Goal: Transaction & Acquisition: Purchase product/service

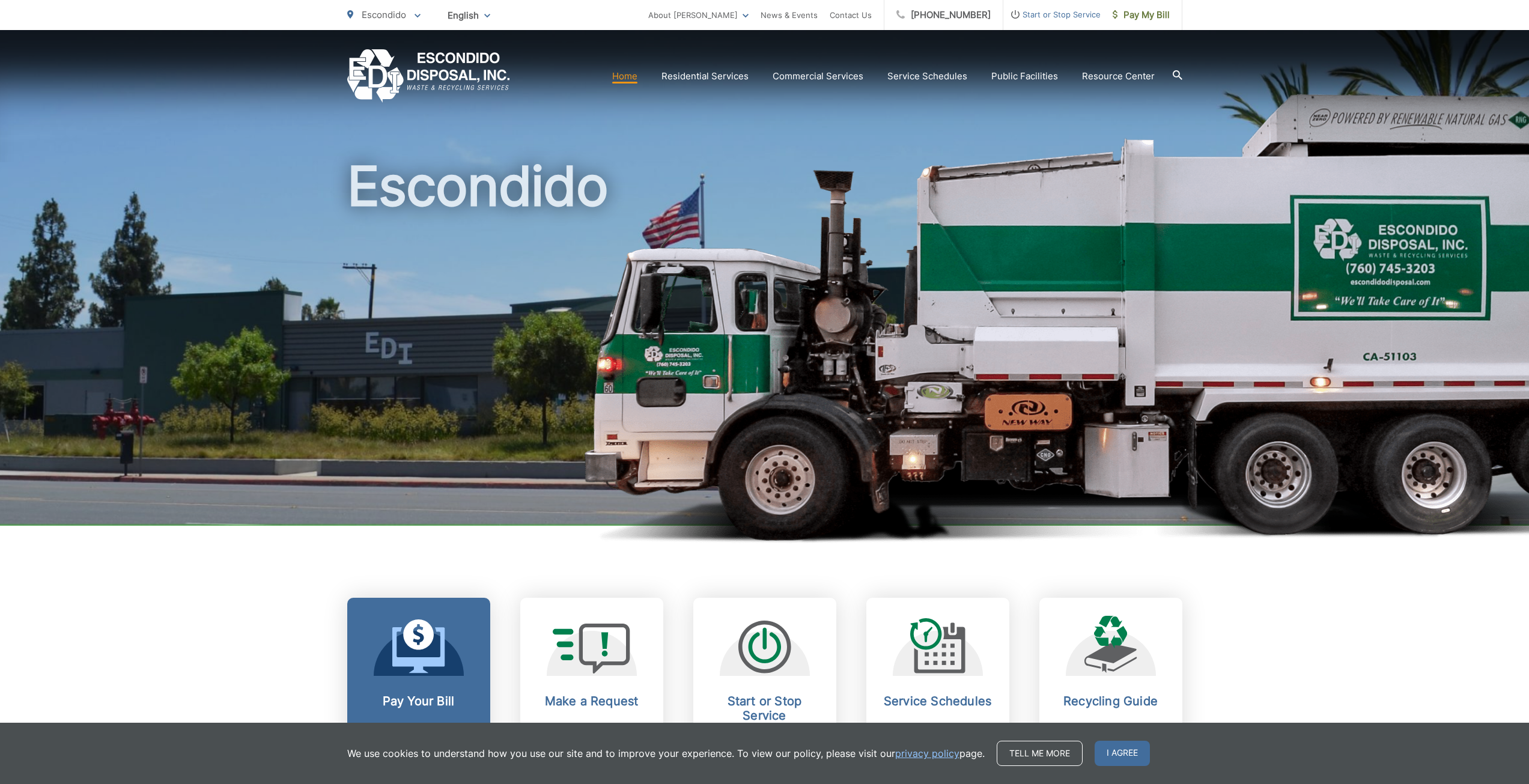
click at [449, 677] on link "Pay Your Bill View, pay, and manage your bill online." at bounding box center [419, 689] width 143 height 184
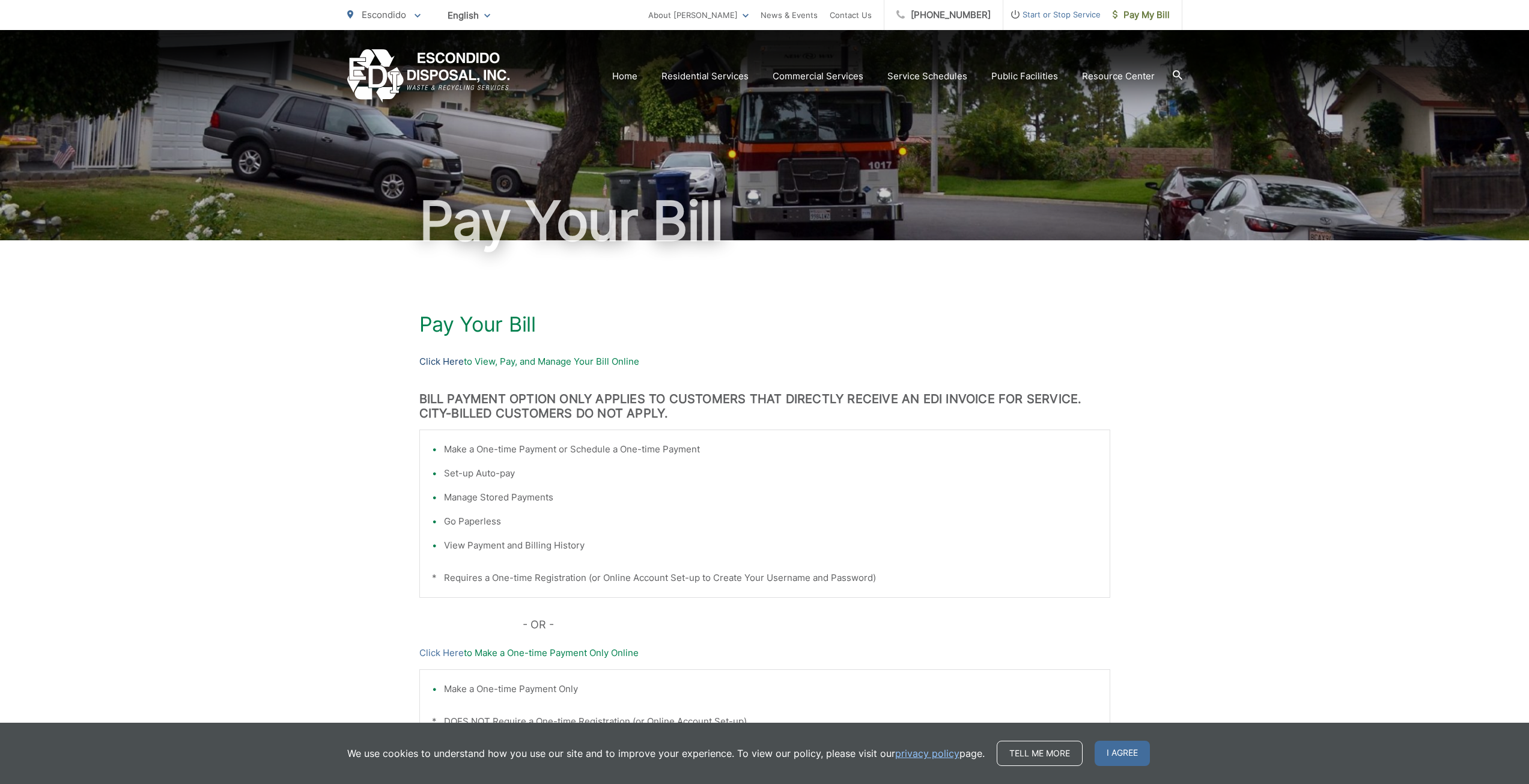
click at [431, 364] on link "Click Here" at bounding box center [442, 361] width 45 height 15
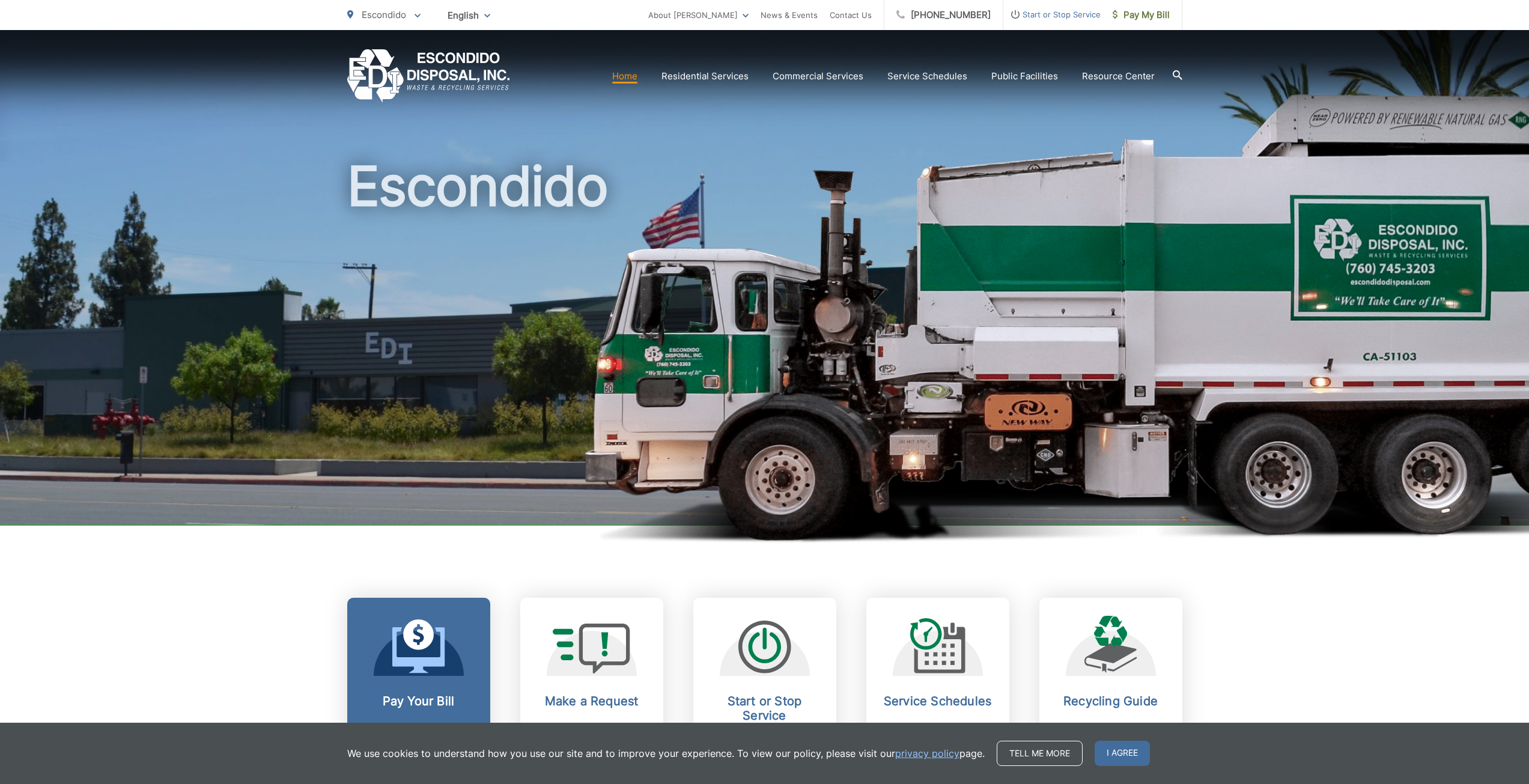
click at [452, 610] on link "Pay Your Bill View, pay, and manage your bill online." at bounding box center [419, 689] width 143 height 184
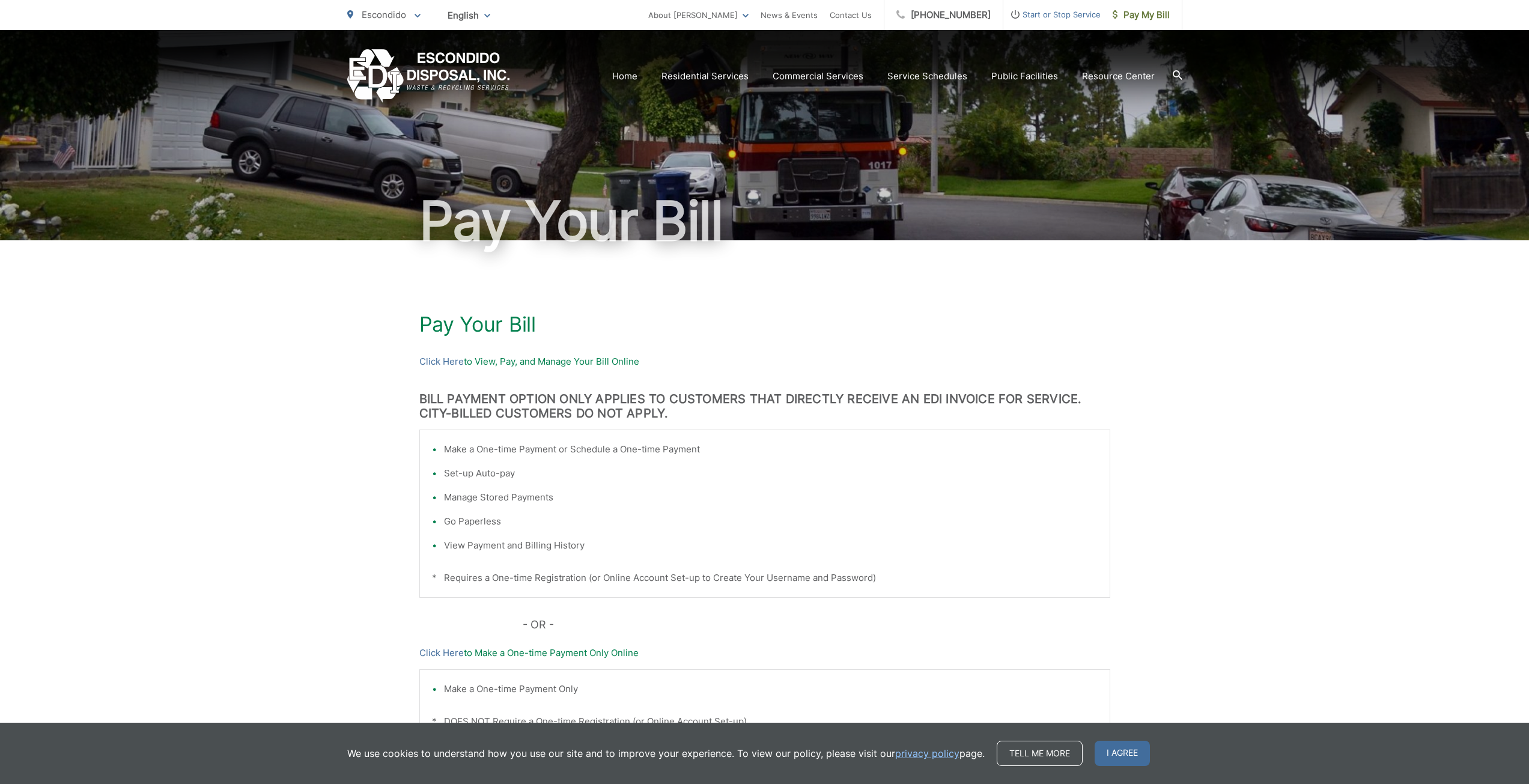
click at [467, 328] on h1 "Pay Your Bill" at bounding box center [764, 324] width 691 height 24
click at [431, 357] on link "Click Here" at bounding box center [442, 361] width 45 height 15
